Goal: Check status: Check status

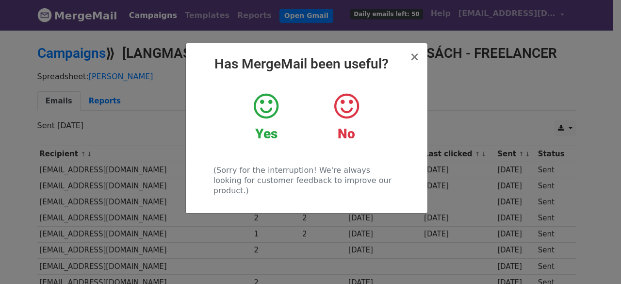
click at [265, 107] on icon at bounding box center [266, 106] width 25 height 29
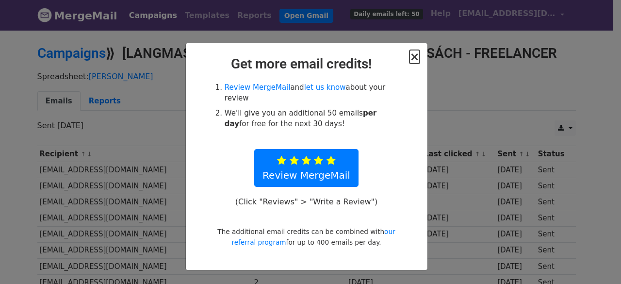
click at [416, 58] on span "×" at bounding box center [414, 57] width 10 height 14
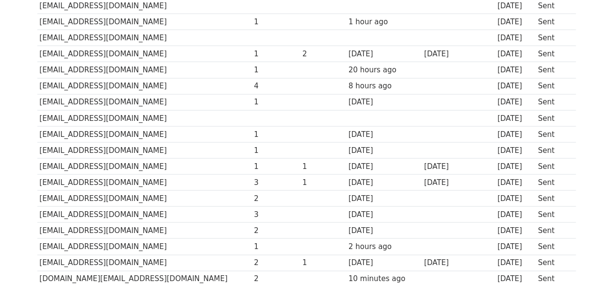
scroll to position [582, 0]
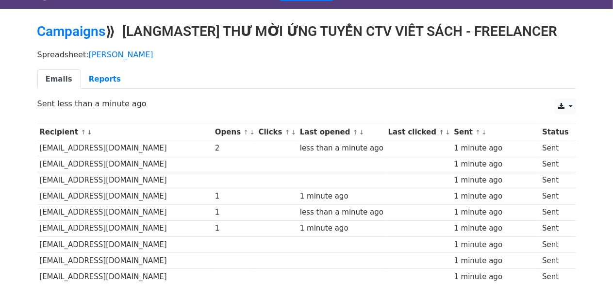
scroll to position [16, 0]
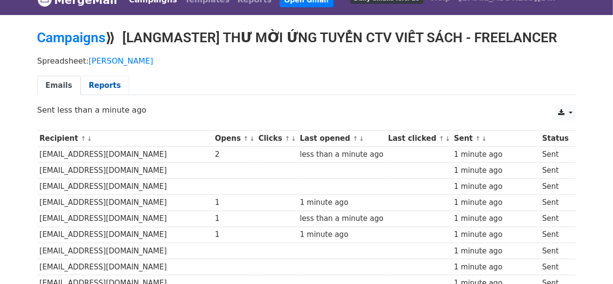
click at [93, 76] on link "Reports" at bounding box center [105, 86] width 48 height 20
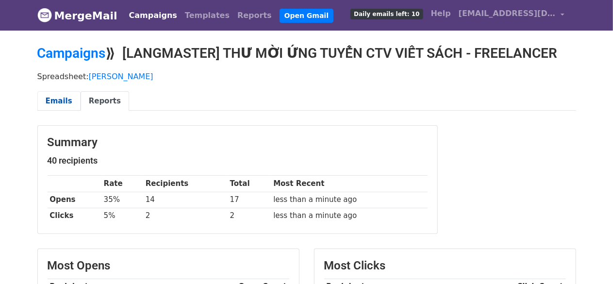
click at [58, 97] on link "Emails" at bounding box center [58, 101] width 43 height 20
